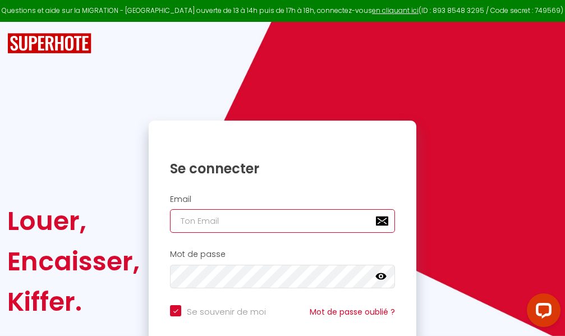
click at [264, 220] on input "email" at bounding box center [282, 221] width 225 height 24
type input "m"
checkbox input "true"
type input "ma"
checkbox input "true"
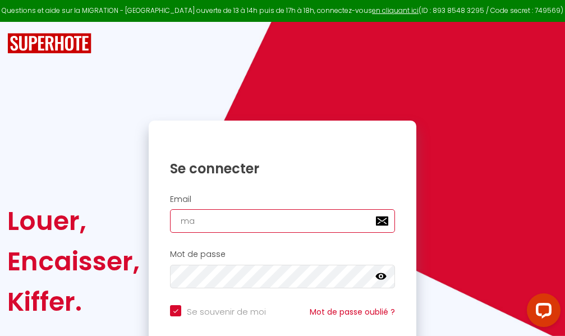
type input "mar"
checkbox input "true"
type input "marc"
checkbox input "true"
type input "marcd"
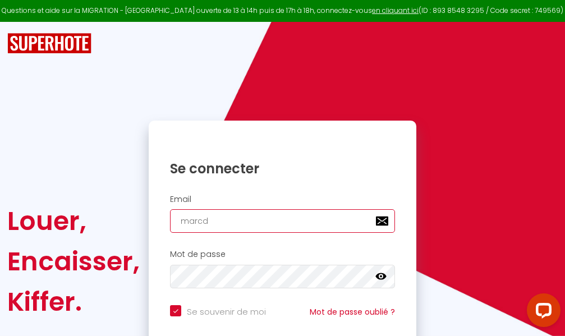
checkbox input "true"
type input "marcdpo"
checkbox input "true"
type input "marcdpoz"
checkbox input "true"
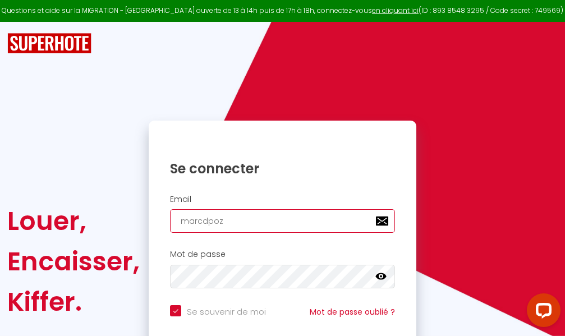
type input "marcdpoz."
checkbox input "true"
type input "marcdpoz.l"
checkbox input "true"
type input "marcdpoz.lo"
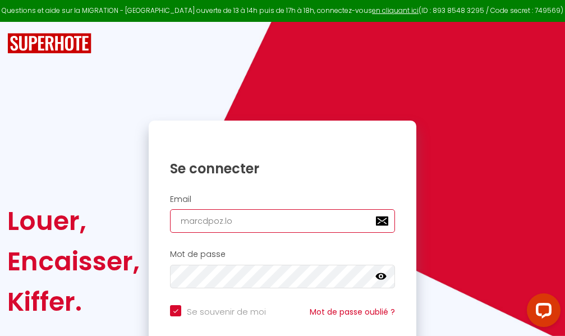
checkbox input "true"
type input "marcdpoz.loc"
checkbox input "true"
type input "marcdpoz.loca"
checkbox input "true"
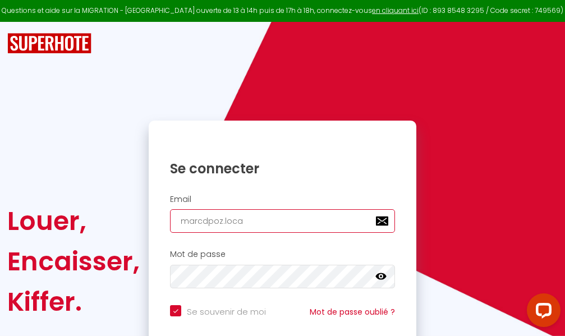
type input "marcdpoz.locat"
checkbox input "true"
type input "marcdpoz.locati"
checkbox input "true"
type input "marcdpoz.locatio"
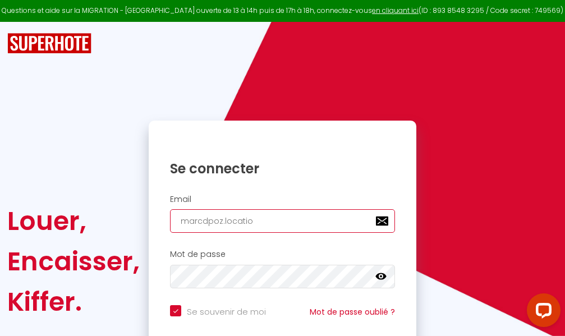
checkbox input "true"
type input "marcdpoz.location"
checkbox input "true"
type input "marcdpoz.location@"
checkbox input "true"
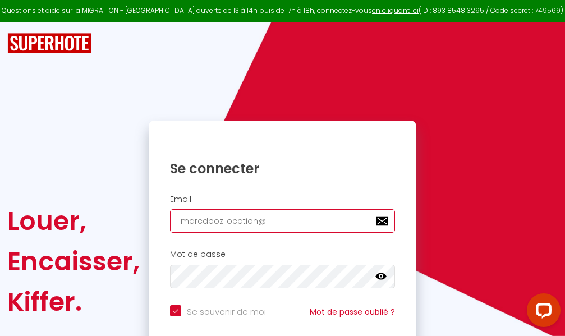
type input "marcdpoz.location@g"
checkbox input "true"
type input "marcdpoz.location@gm"
checkbox input "true"
type input "marcdpoz.location@gma"
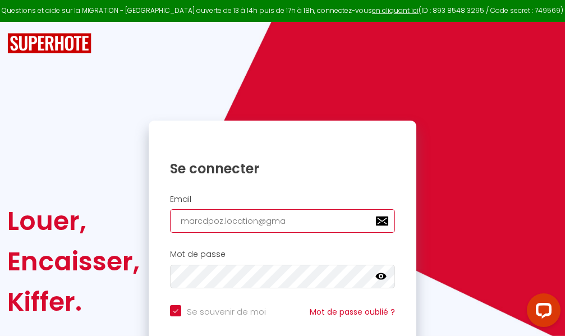
checkbox input "true"
type input "marcdpoz.location@gmai"
checkbox input "true"
type input "[EMAIL_ADDRESS]"
checkbox input "true"
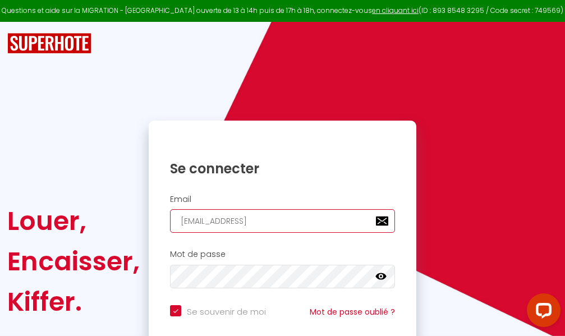
type input "[EMAIL_ADDRESS]."
checkbox input "true"
type input "marcdpoz.location@gmail.c"
checkbox input "true"
type input "[EMAIL_ADDRESS][DOMAIN_NAME]"
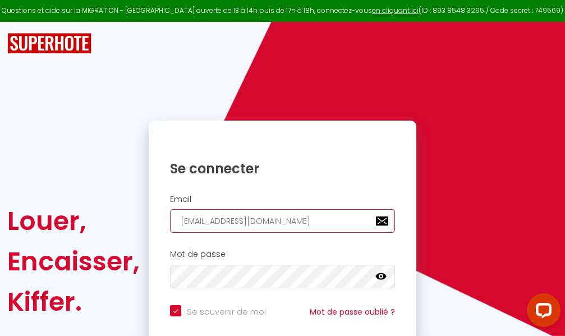
checkbox input "true"
type input "[EMAIL_ADDRESS][DOMAIN_NAME]"
checkbox input "true"
